Goal: Find specific page/section: Find specific page/section

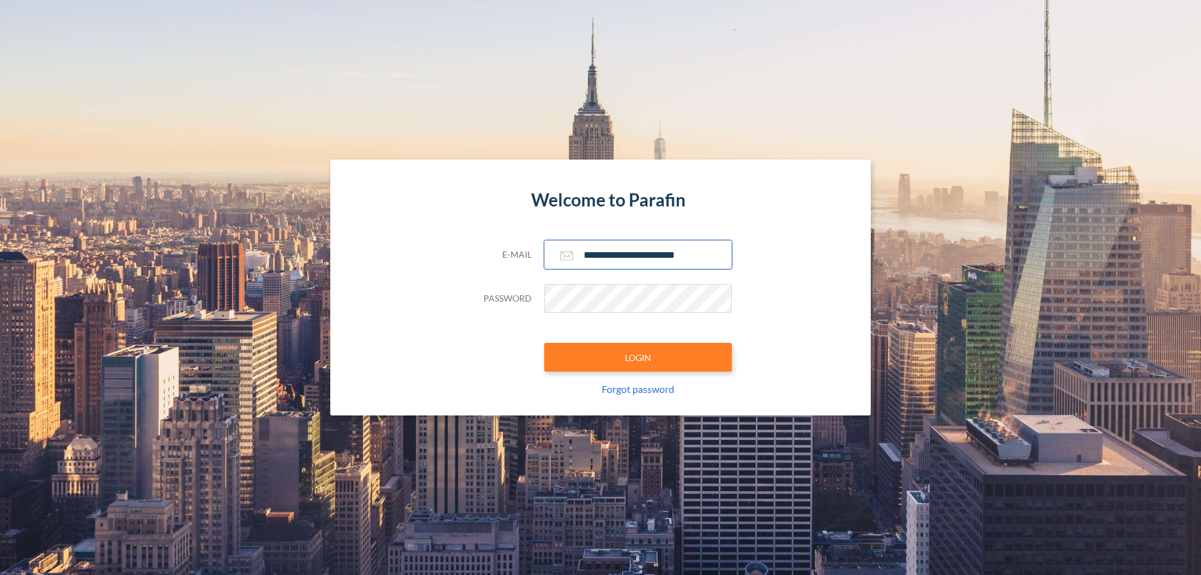
type input "**********"
click at [638, 357] on button "LOGIN" at bounding box center [638, 357] width 188 height 29
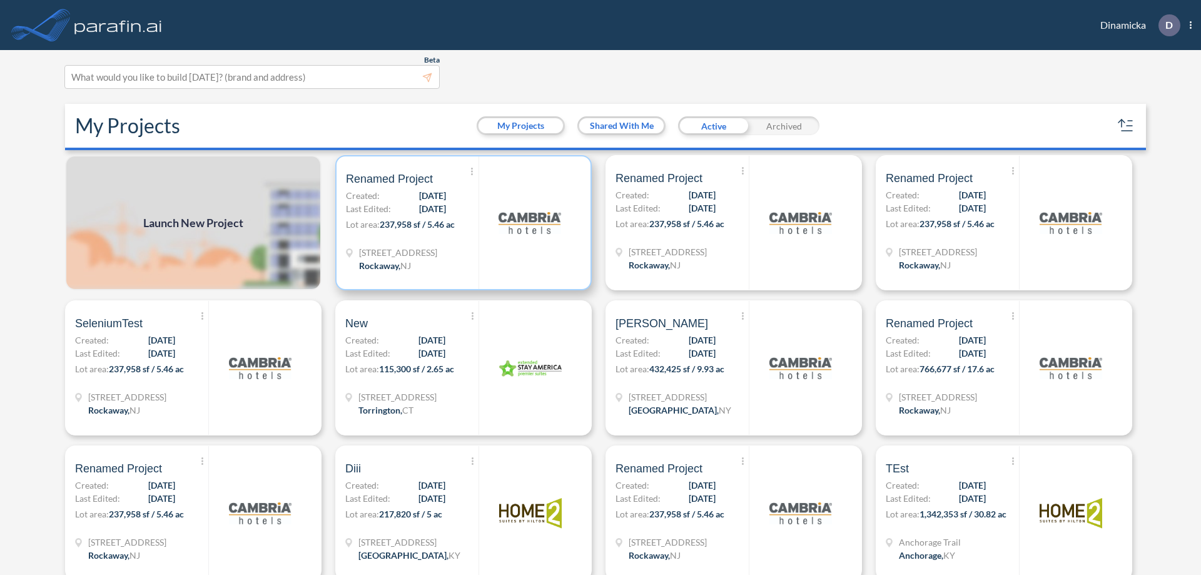
scroll to position [3, 0]
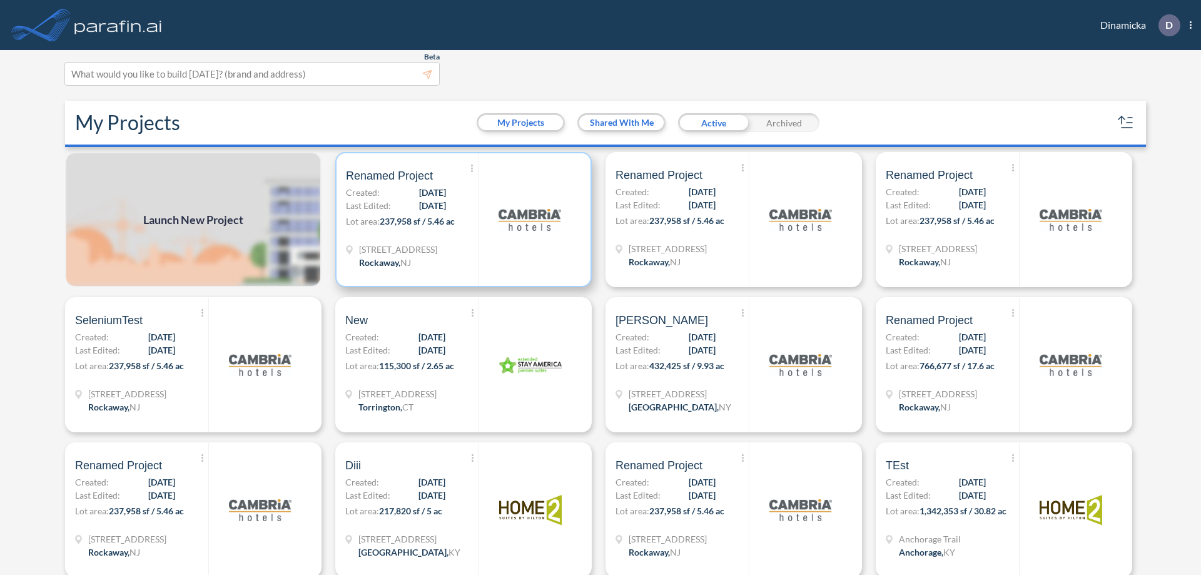
click at [461, 220] on p "Lot area: 237,958 sf / 5.46 ac" at bounding box center [412, 224] width 133 height 18
